Goal: Task Accomplishment & Management: Complete application form

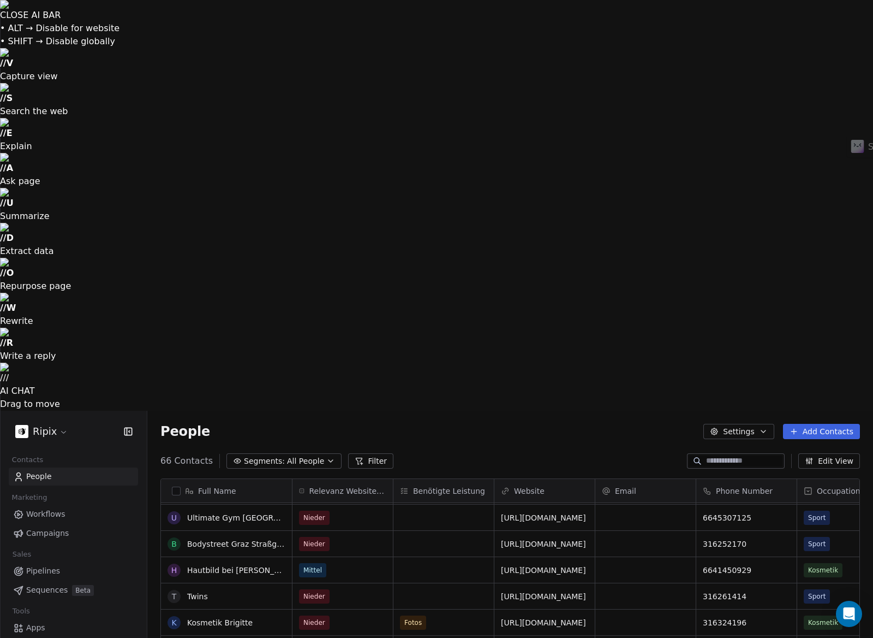
scroll to position [145, 0]
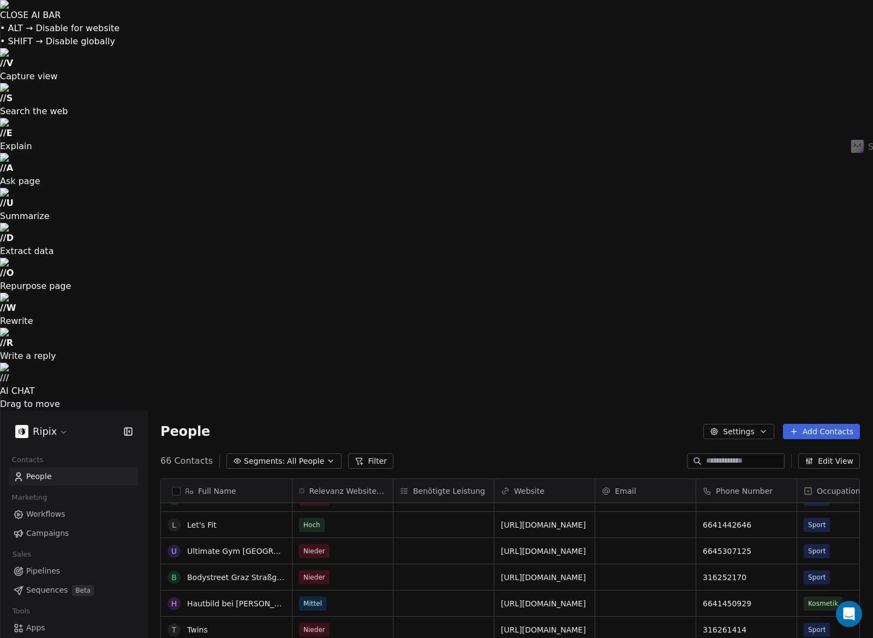
click at [64, 467] on link "People" at bounding box center [73, 476] width 129 height 18
click at [43, 24] on html "CLOSE AI BAR • ALT → Disable for website • SHIFT → Disable globally // V Captur…" at bounding box center [436, 524] width 873 height 1048
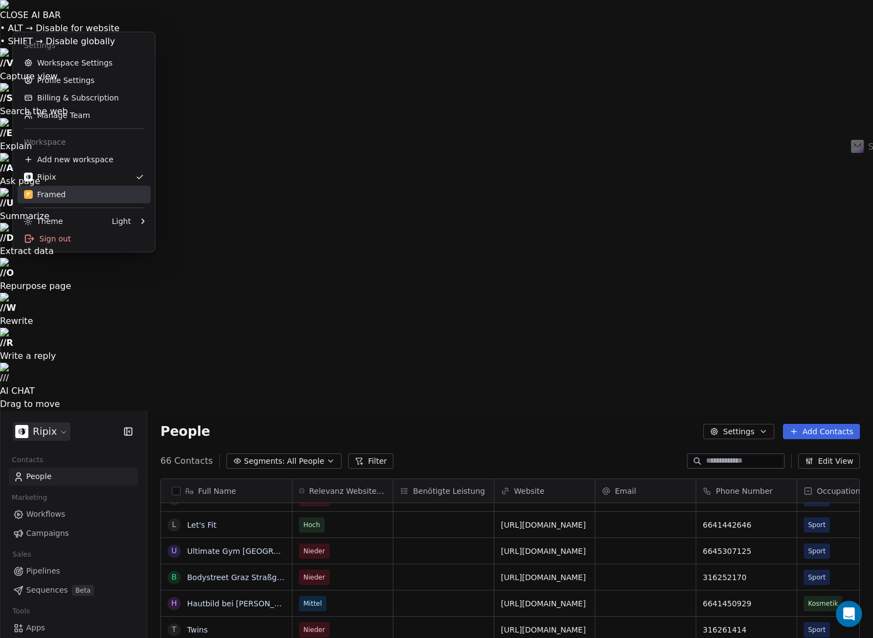
click at [71, 200] on link "Framed" at bounding box center [83, 194] width 133 height 17
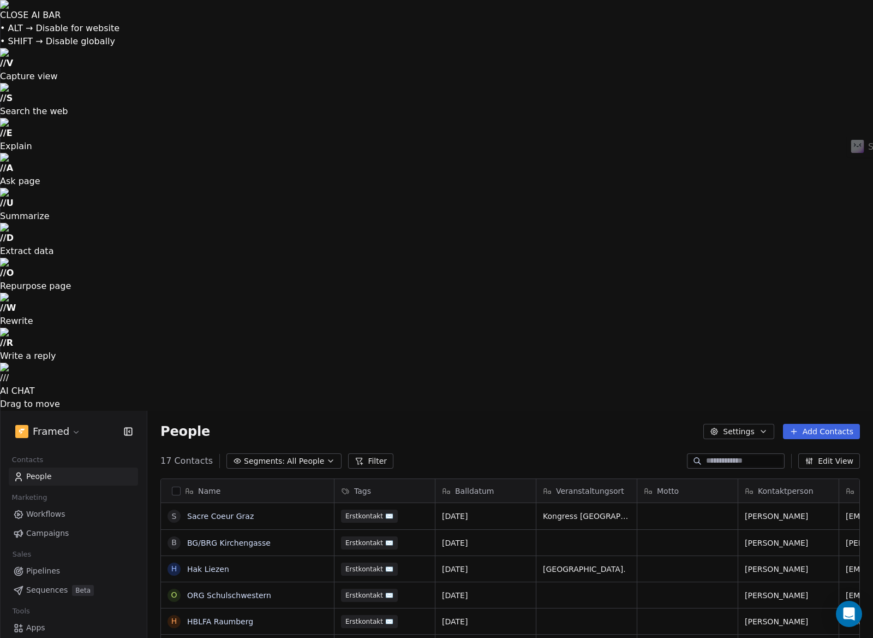
click at [832, 424] on button "Add Contacts" at bounding box center [821, 431] width 77 height 15
click at [820, 45] on span "Create new contact" at bounding box center [825, 44] width 75 height 11
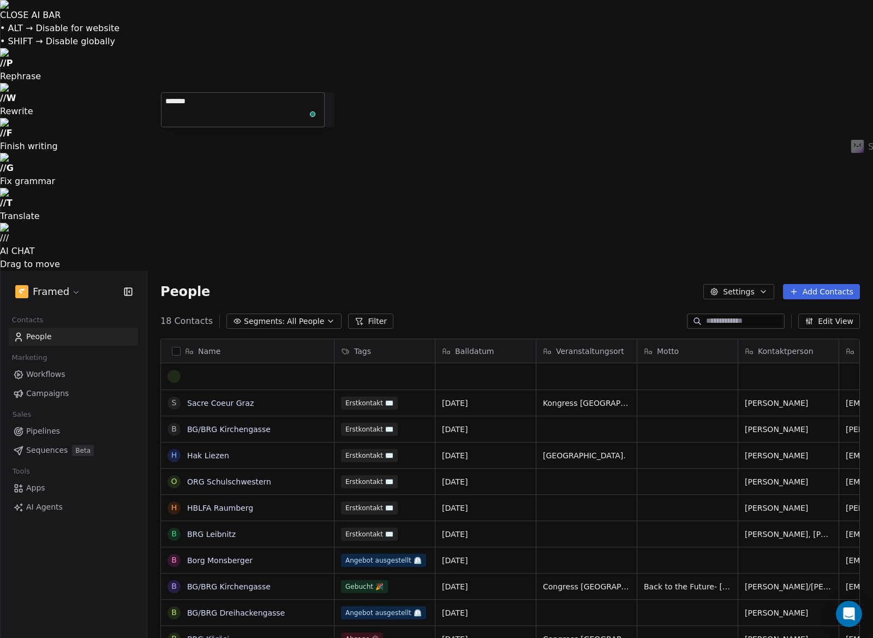
type textarea "********"
click at [407, 106] on html "CLOSE AI BAR • ALT → Disable for website • SHIFT → Disable globally // P Rephra…" at bounding box center [436, 454] width 873 height 908
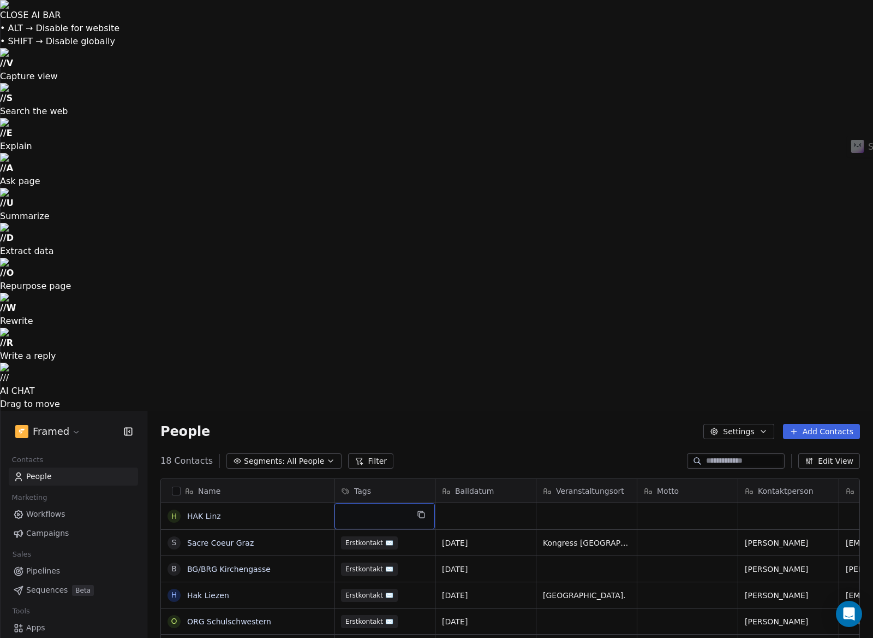
click at [400, 503] on div "grid" at bounding box center [385, 516] width 100 height 26
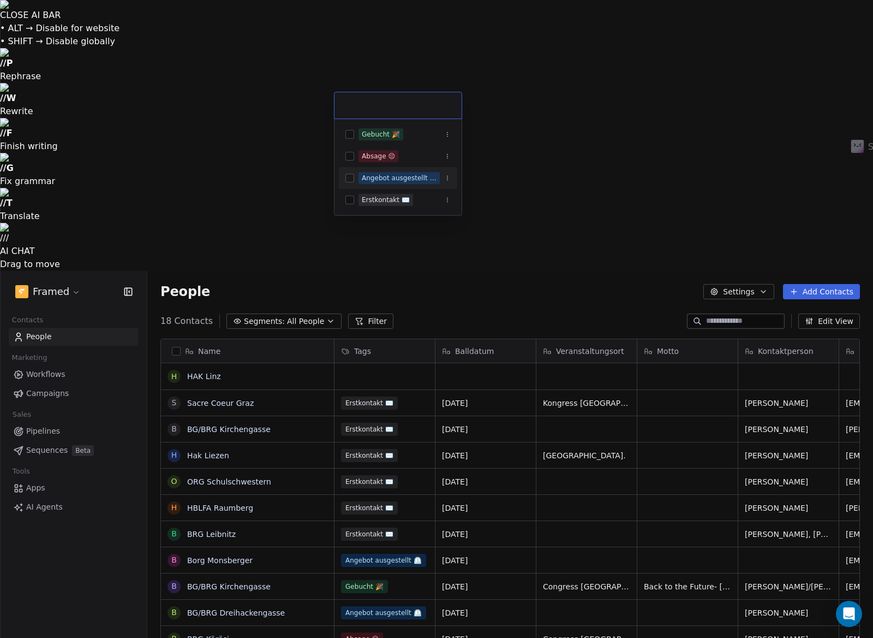
click at [378, 194] on span "Erstkontakt ✉️" at bounding box center [386, 200] width 55 height 12
click at [480, 122] on html "CLOSE AI BAR • ALT → Disable for website • SHIFT → Disable globally // P Rephra…" at bounding box center [436, 454] width 873 height 908
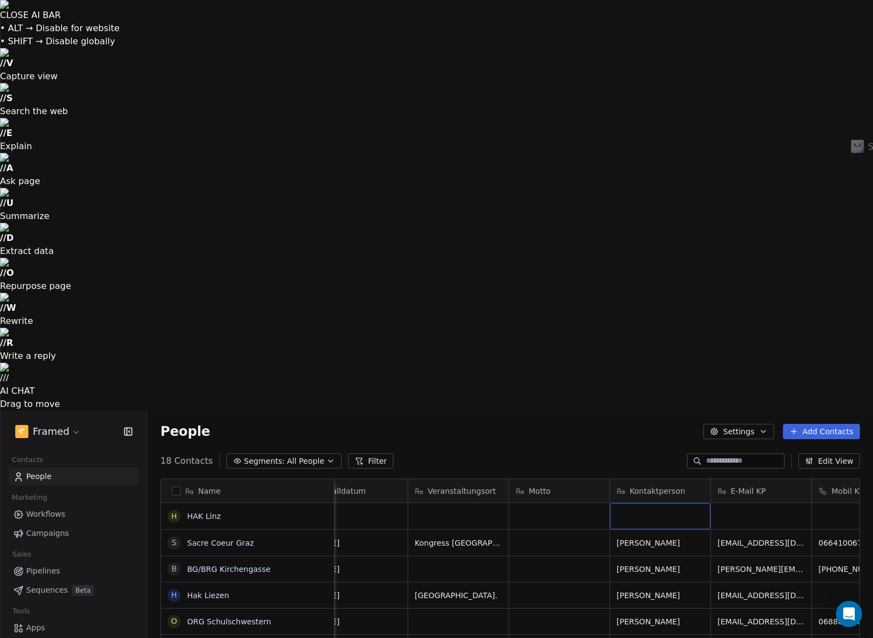
click at [631, 503] on div "grid" at bounding box center [660, 516] width 100 height 26
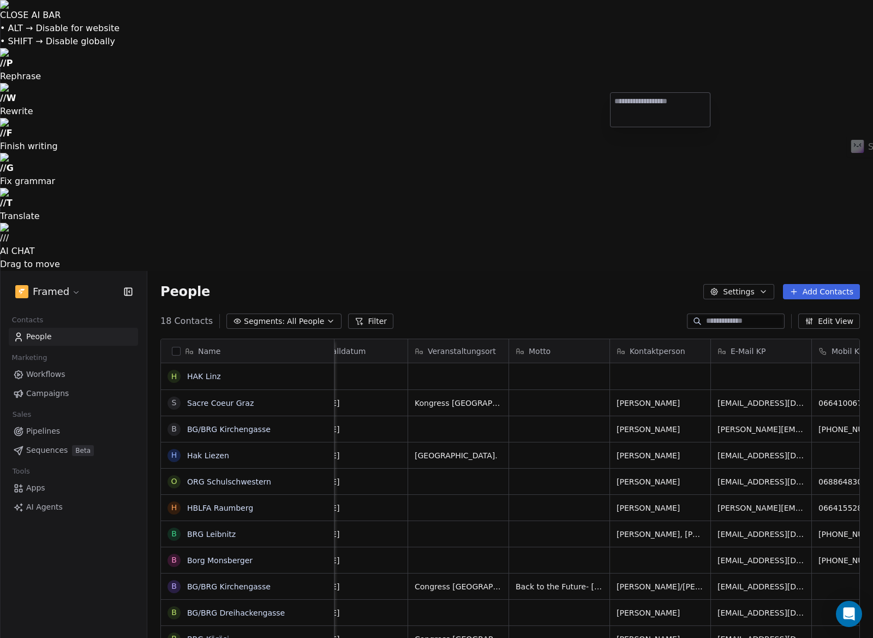
type textarea "*********"
click at [620, 146] on html "CLOSE AI BAR • ALT → Disable for website • SHIFT → Disable globally // P Rephra…" at bounding box center [436, 454] width 873 height 908
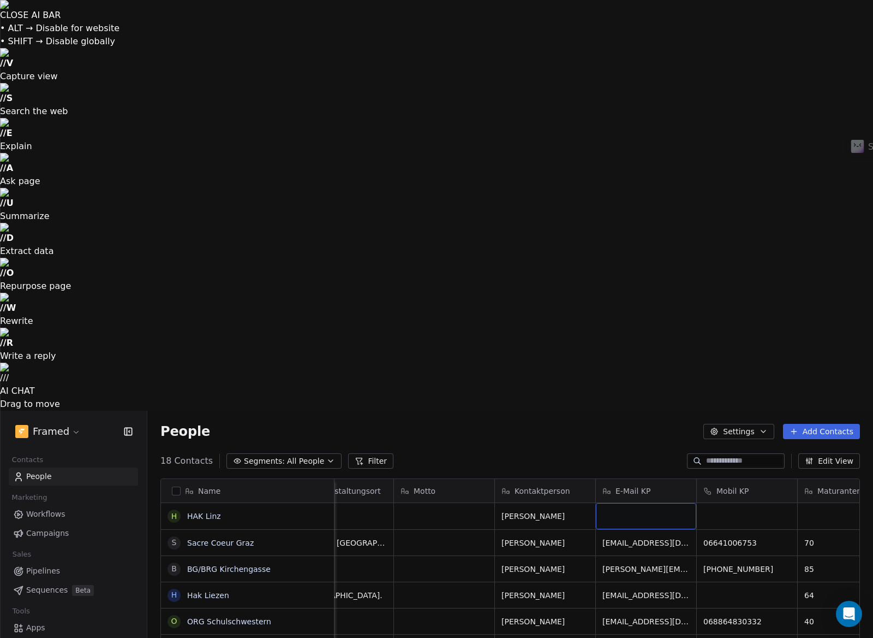
click at [603, 503] on div "grid" at bounding box center [646, 516] width 100 height 26
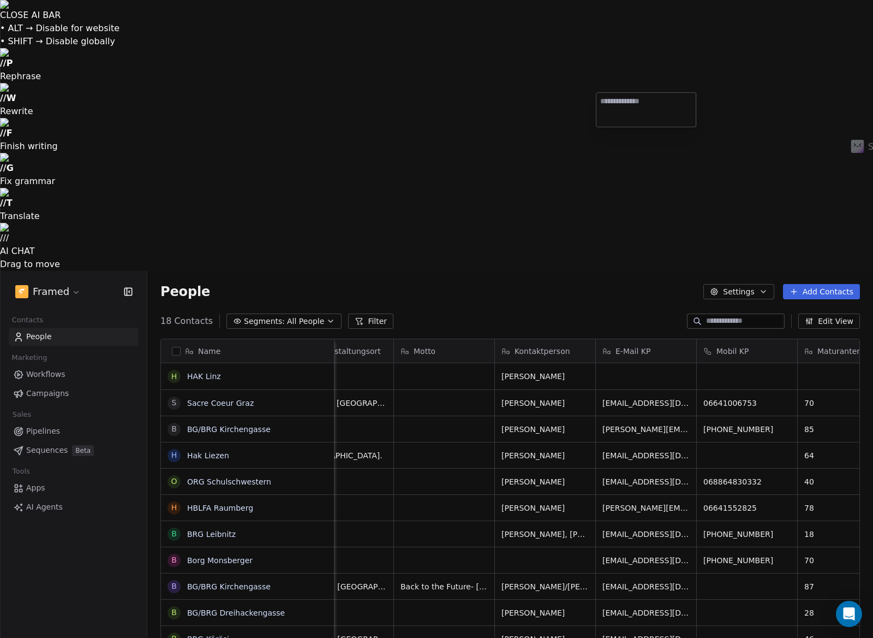
type textarea "**********"
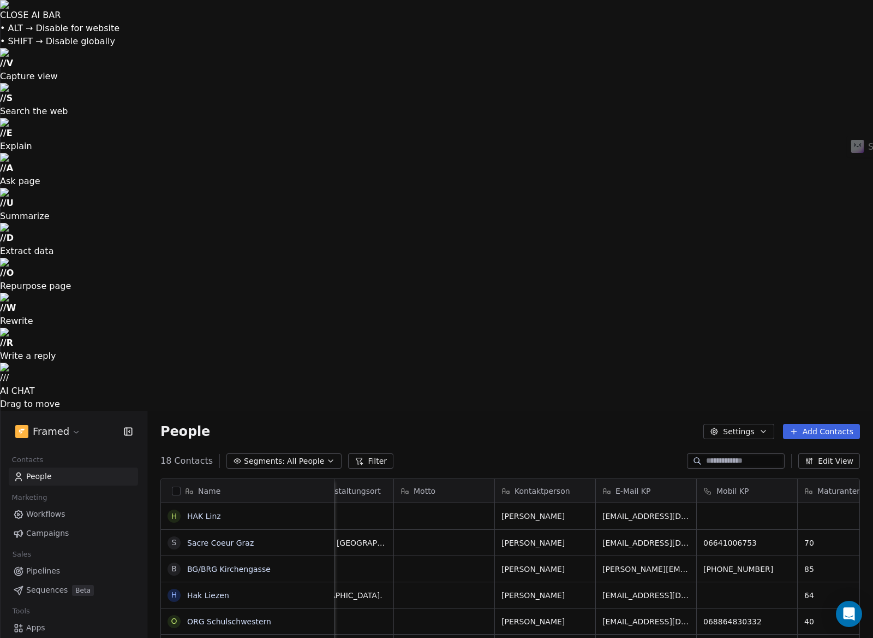
click at [716, 110] on html "CLOSE AI BAR • ALT → Disable for website • SHIFT → Disable globally // V Captur…" at bounding box center [436, 524] width 873 height 1048
click at [733, 503] on div "grid" at bounding box center [747, 516] width 100 height 26
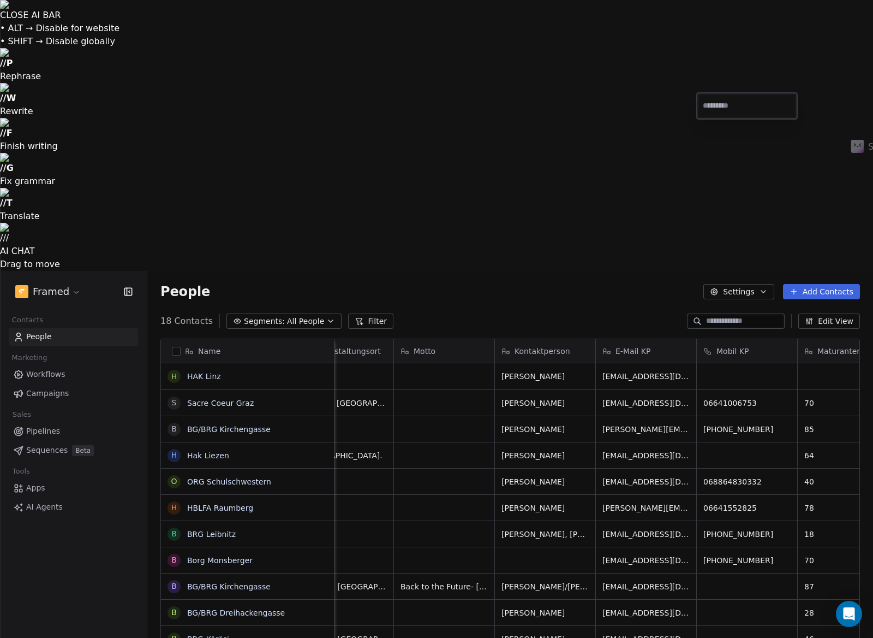
type input "**********"
click at [819, 109] on html "CLOSE AI BAR • ALT → Disable for website • SHIFT → Disable globally // P Rephra…" at bounding box center [436, 454] width 873 height 908
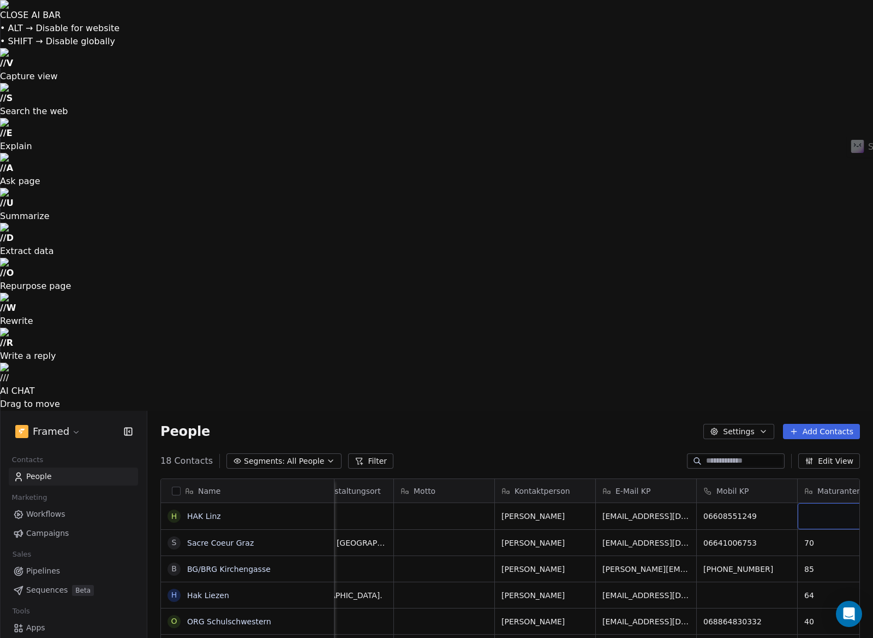
scroll to position [0, 283]
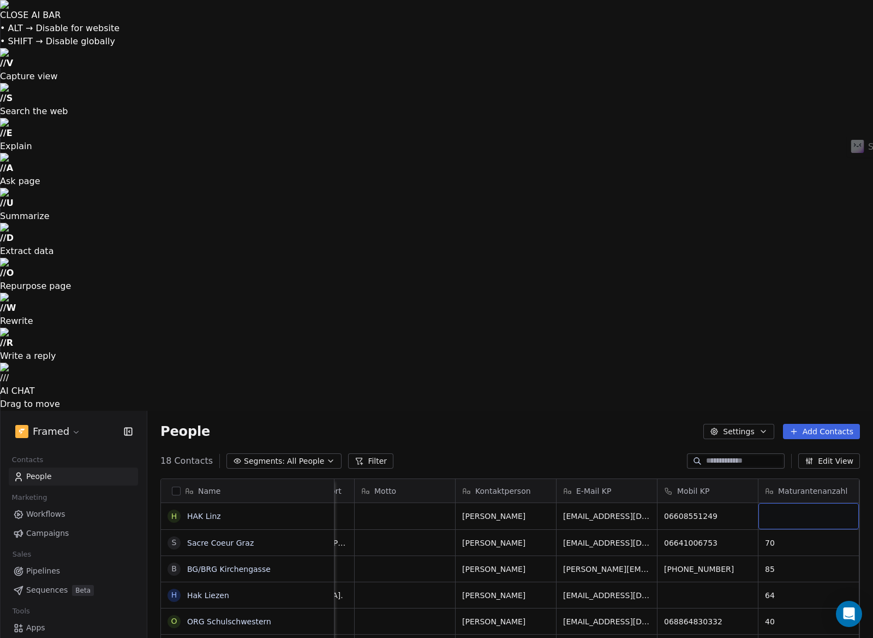
click at [826, 503] on div "grid" at bounding box center [809, 516] width 100 height 26
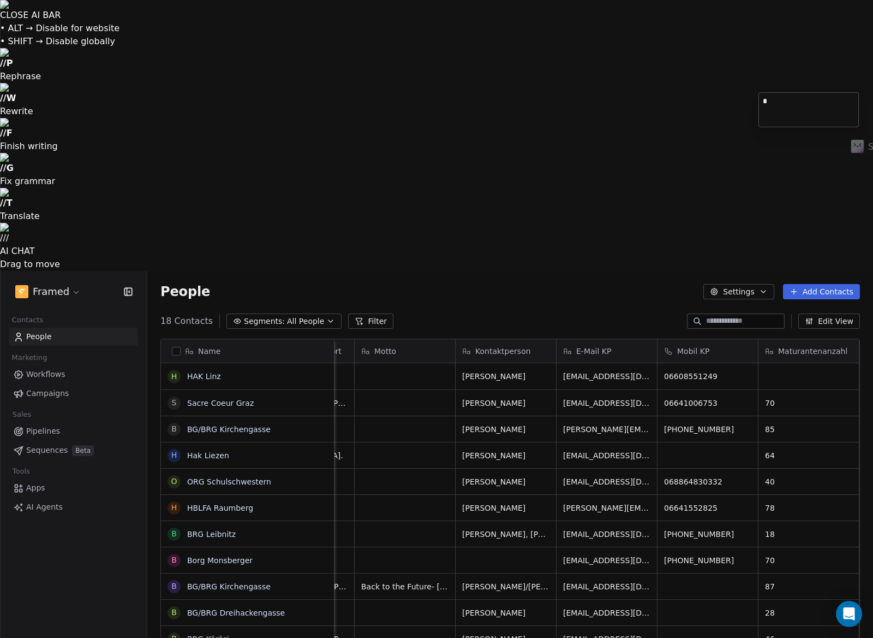
type textarea "**"
click at [766, 154] on html "CLOSE AI BAR • ALT → Disable for website • SHIFT → Disable globally // P Rephra…" at bounding box center [436, 454] width 873 height 908
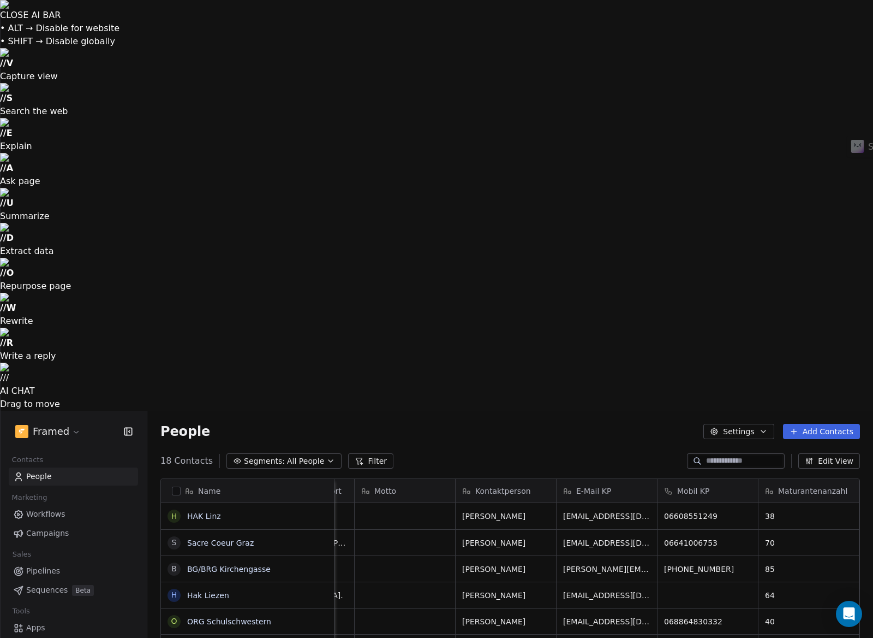
scroll to position [0, 0]
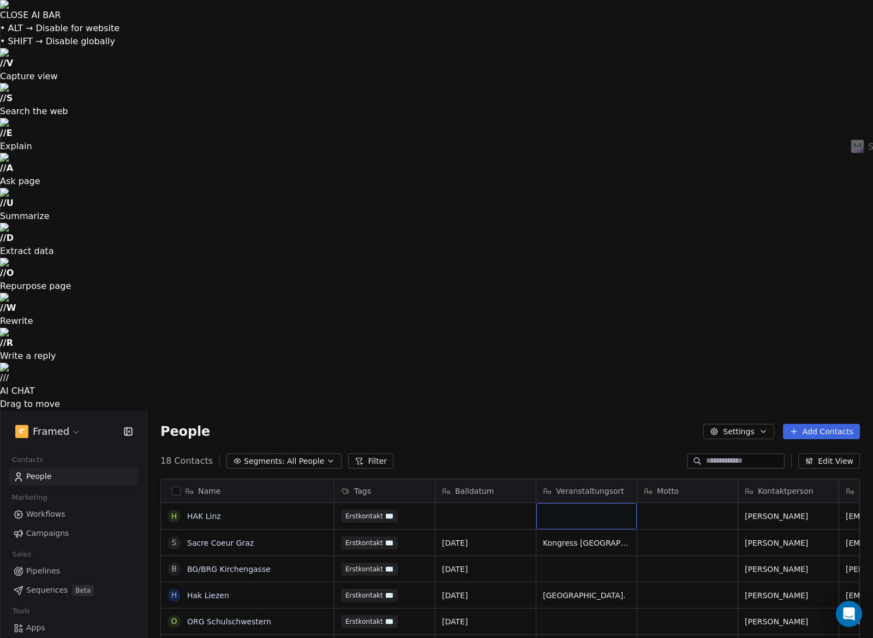
click at [595, 503] on div "grid" at bounding box center [587, 516] width 100 height 26
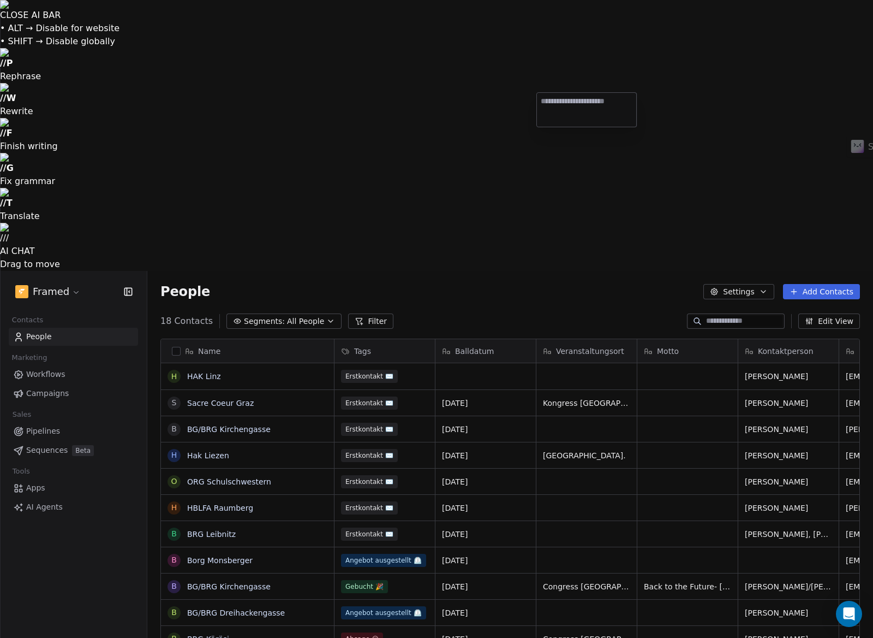
type textarea "**********"
click at [680, 106] on html "CLOSE AI BAR • ALT → Disable for website • SHIFT → Disable globally // P Rephra…" at bounding box center [436, 454] width 873 height 908
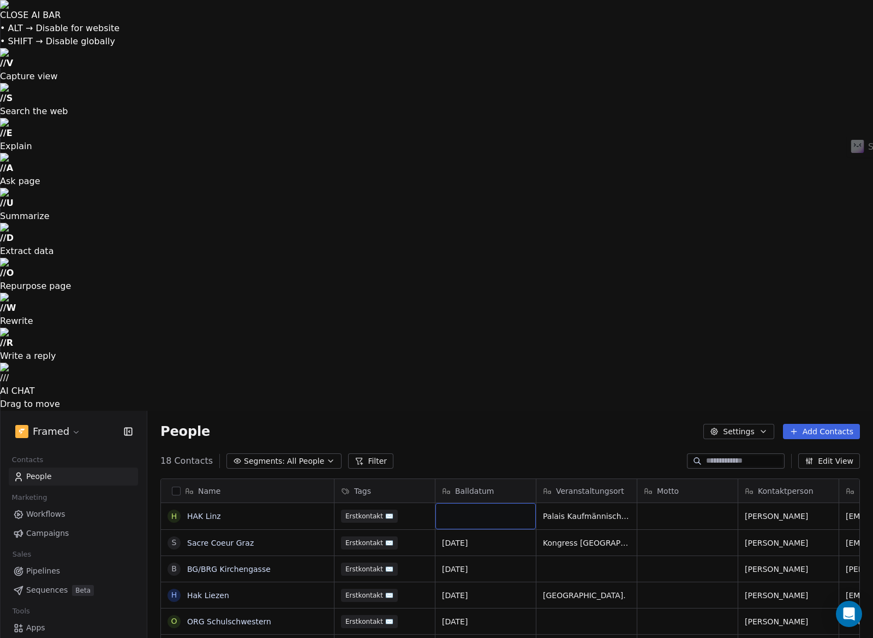
click at [486, 503] on div "grid" at bounding box center [486, 516] width 100 height 26
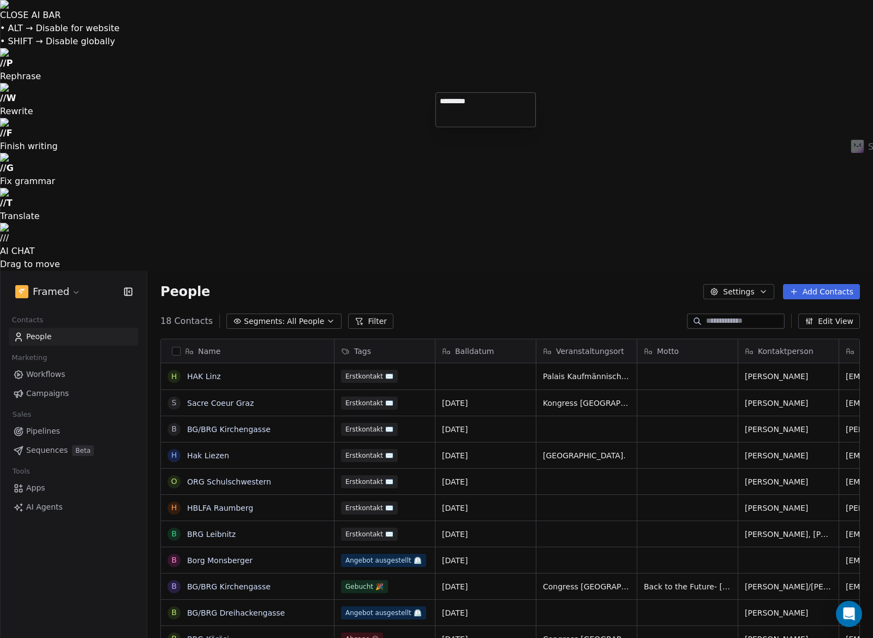
type textarea "**********"
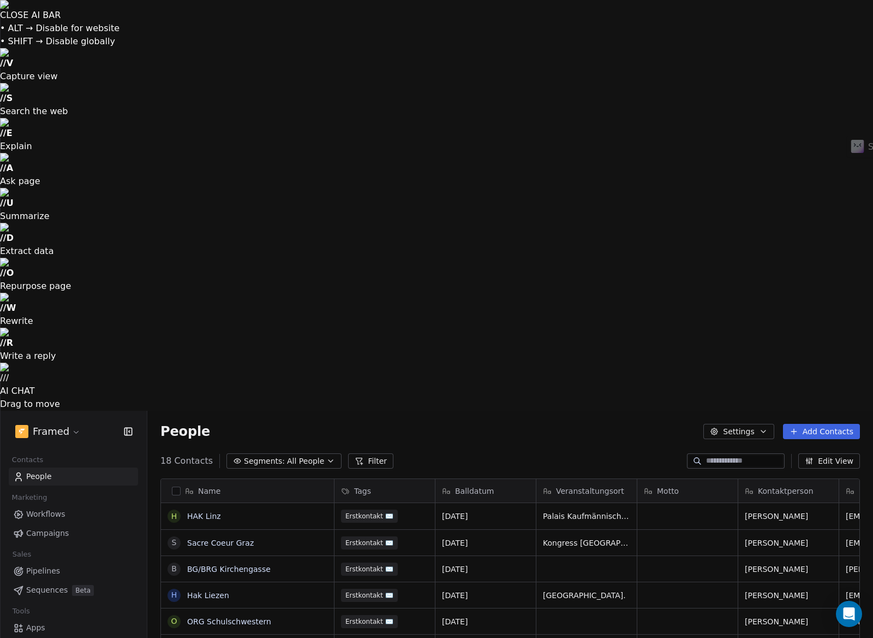
click at [510, 137] on html "CLOSE AI BAR • ALT → Disable for website • SHIFT → Disable globally // V Captur…" at bounding box center [436, 524] width 873 height 1048
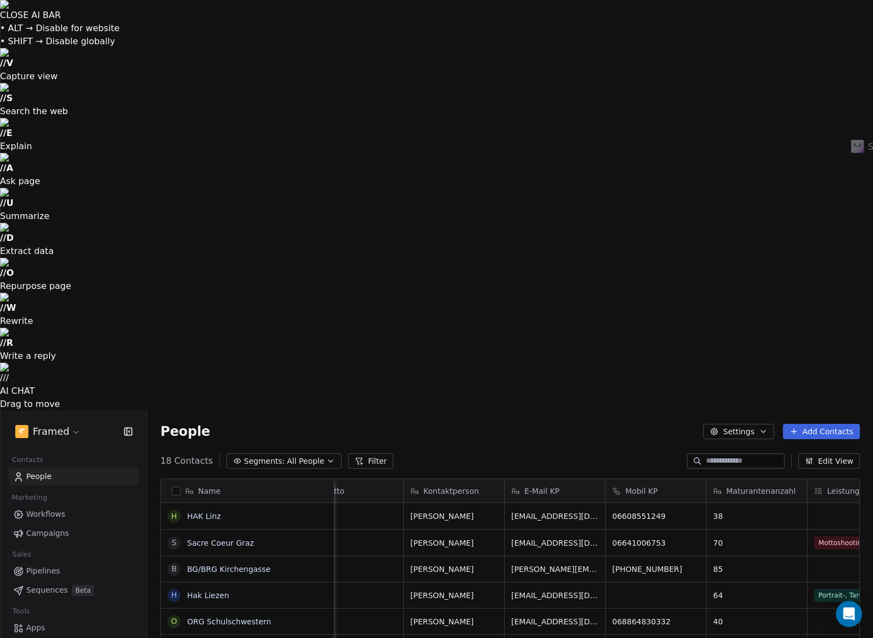
scroll to position [0, 552]
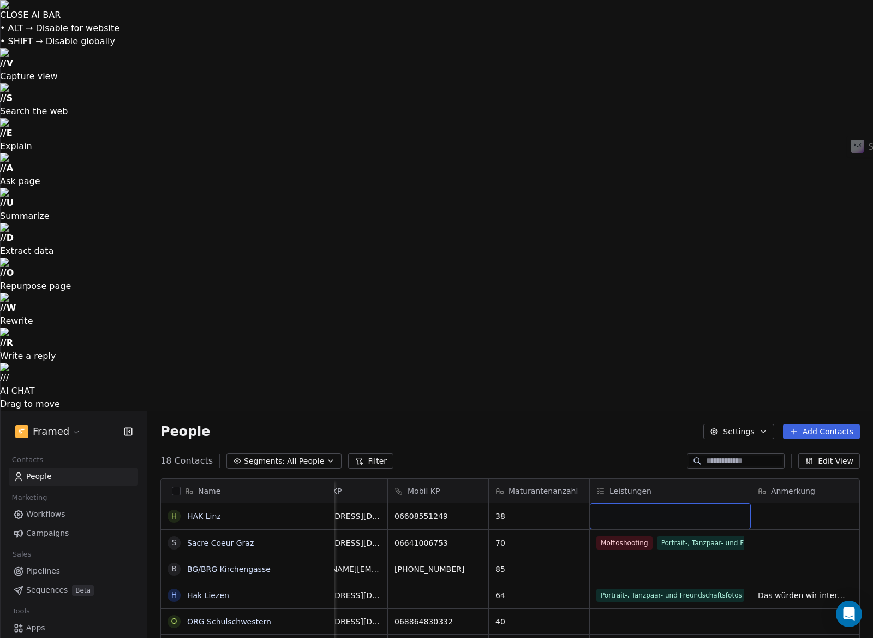
click at [638, 503] on div "grid" at bounding box center [670, 516] width 161 height 26
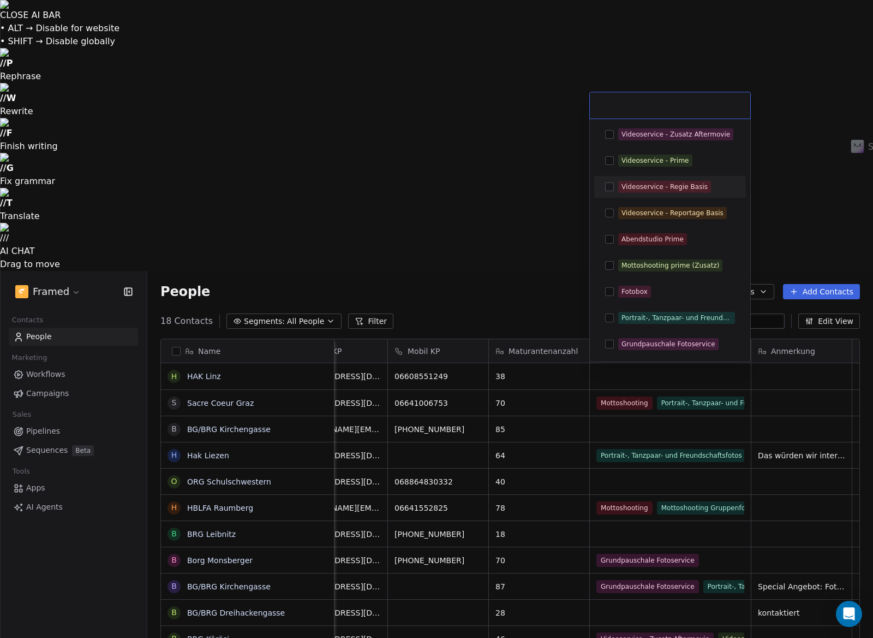
click at [696, 188] on div "Videoservice - Regie Basis" at bounding box center [665, 187] width 86 height 10
click at [670, 288] on div "Fotobox" at bounding box center [676, 291] width 117 height 12
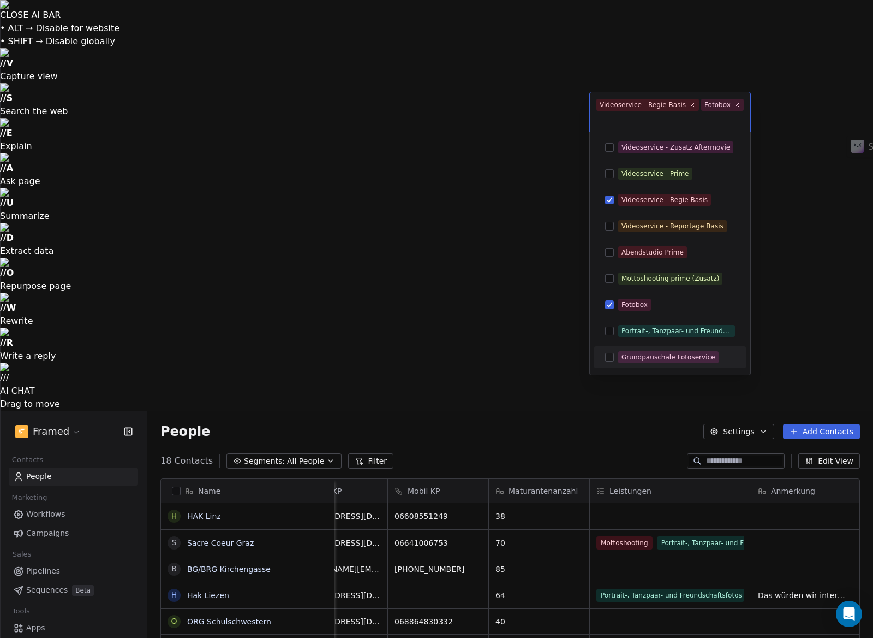
drag, startPoint x: 678, startPoint y: 353, endPoint x: 679, endPoint y: 342, distance: 11.5
click at [678, 353] on div "Grundpauschale Fotoservice" at bounding box center [669, 357] width 94 height 10
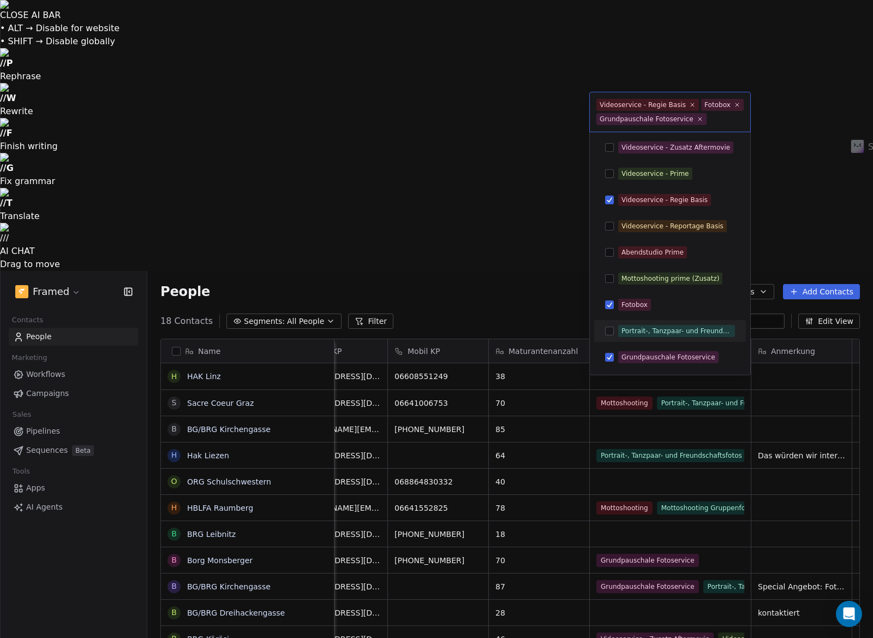
click at [683, 330] on div "Portrait-, Tanzpaar- und Freundschaftsfotos" at bounding box center [677, 331] width 110 height 10
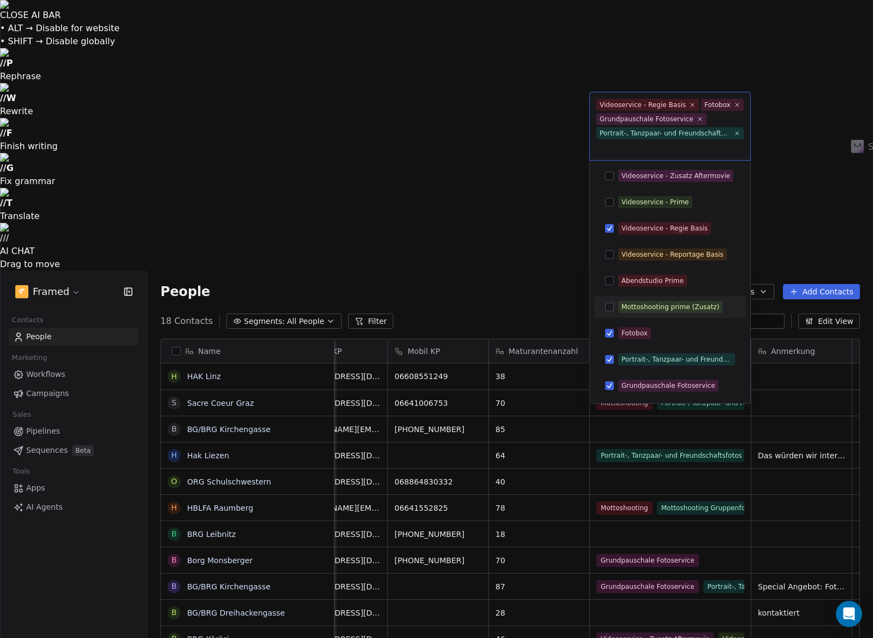
click at [809, 219] on html "CLOSE AI BAR • ALT → Disable for website • SHIFT → Disable globally // P Rephra…" at bounding box center [436, 454] width 873 height 908
